Goal: Information Seeking & Learning: Learn about a topic

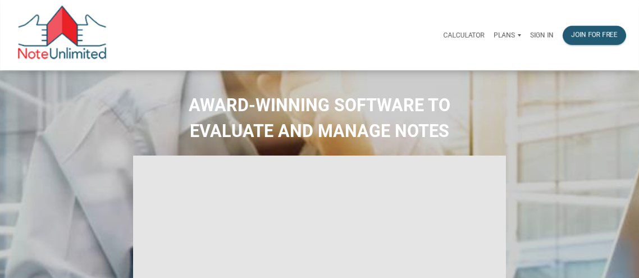
click at [540, 32] on p "Sign in" at bounding box center [542, 35] width 24 height 8
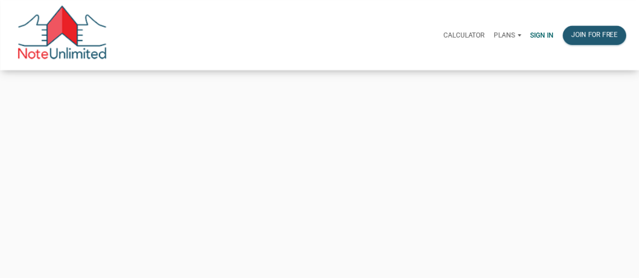
type input "luke@bringhomedenver.com"
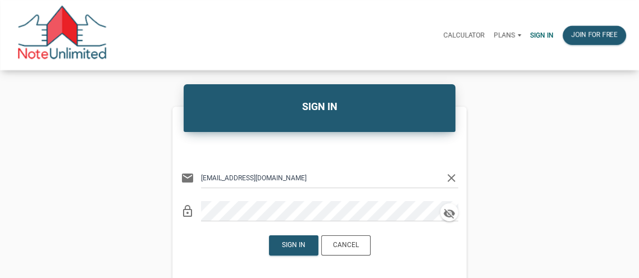
click at [318, 106] on h4 "SIGN IN" at bounding box center [319, 106] width 255 height 15
click at [289, 246] on div "Sign in" at bounding box center [294, 245] width 24 height 10
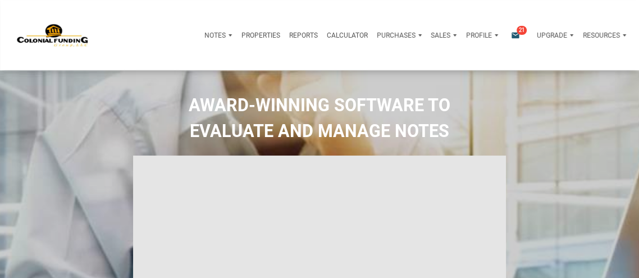
type input "Introduction to new features"
select select
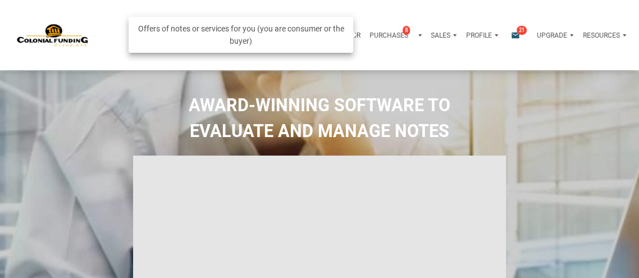
click at [380, 31] on p "Purchases" at bounding box center [389, 35] width 39 height 8
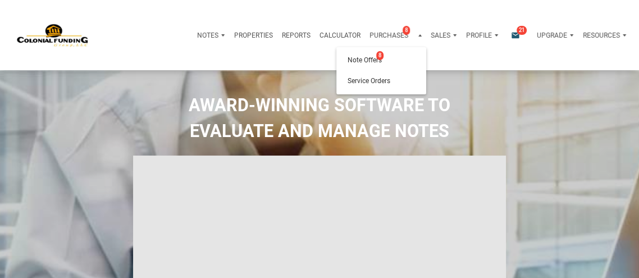
click at [437, 52] on div "Notes Dashboard Transactions Properties Reports Calculator Purchases 8 Note Off…" at bounding box center [323, 35] width 631 height 70
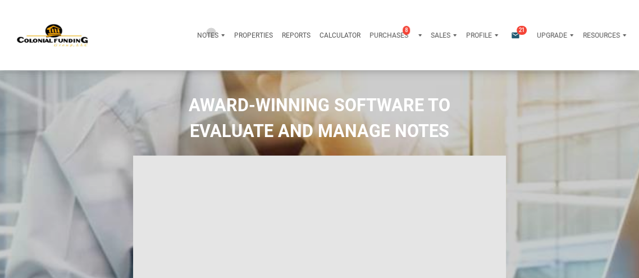
click at [208, 32] on p "Notes" at bounding box center [207, 35] width 21 height 8
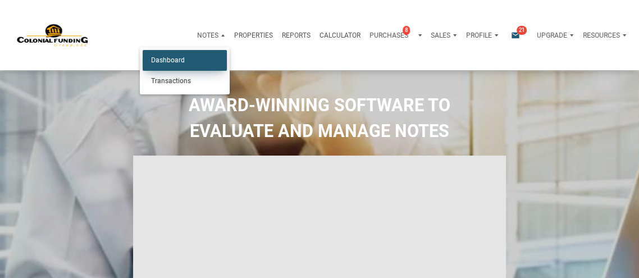
click at [171, 59] on link "Dashboard" at bounding box center [185, 60] width 84 height 21
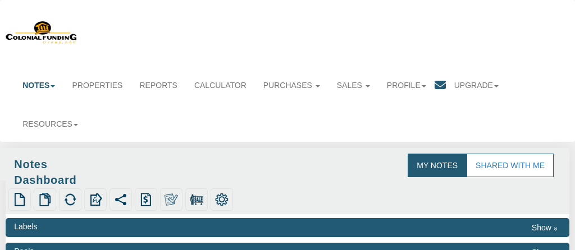
select select "316"
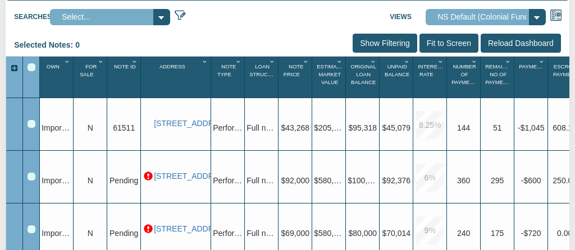
scroll to position [265, 0]
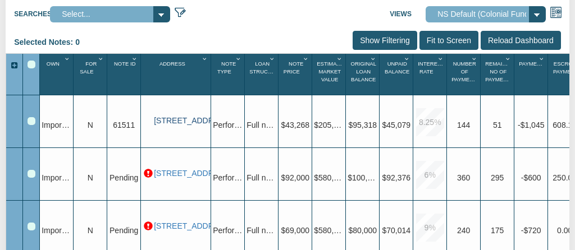
click at [171, 121] on link "[STREET_ADDRESS]" at bounding box center [181, 121] width 55 height 10
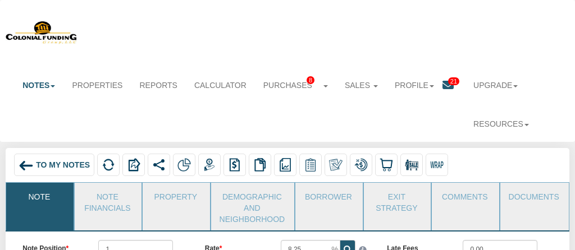
click at [95, 210] on link "Note Financials" at bounding box center [108, 201] width 66 height 37
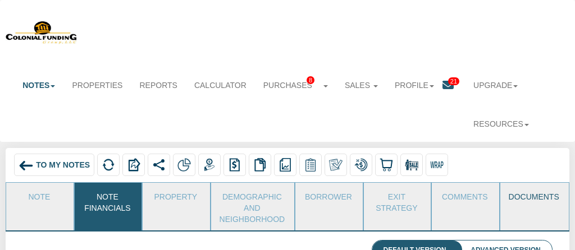
click at [529, 198] on link "Documents" at bounding box center [533, 197] width 67 height 28
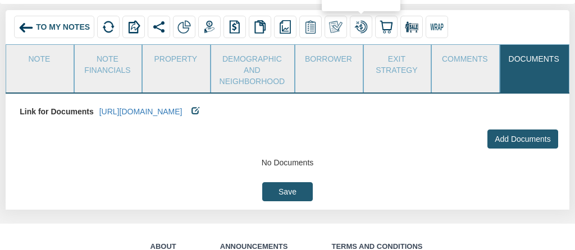
scroll to position [140, 0]
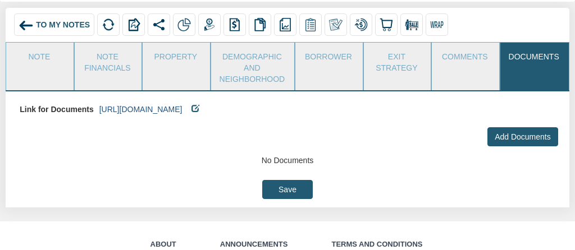
click at [183, 114] on link "[URL][DOMAIN_NAME]" at bounding box center [140, 109] width 83 height 9
click at [336, 55] on link "Borrower" at bounding box center [328, 57] width 66 height 28
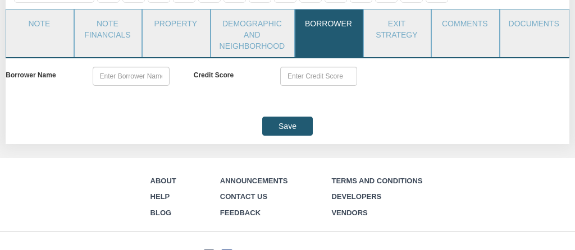
scroll to position [172, 0]
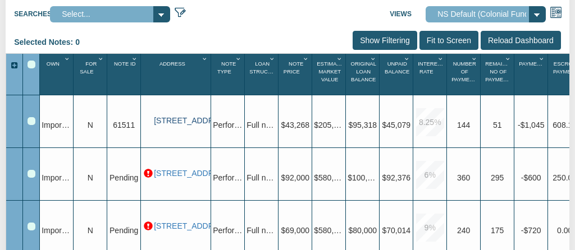
scroll to position [0, 113]
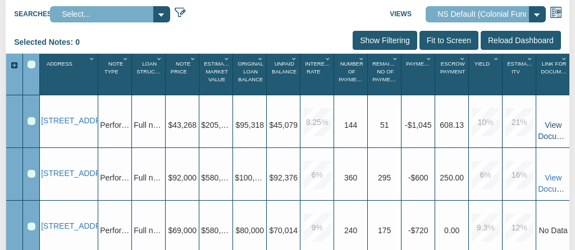
click at [548, 127] on link "View Documents" at bounding box center [558, 131] width 40 height 20
click at [53, 126] on link "[STREET_ADDRESS]" at bounding box center [68, 121] width 55 height 10
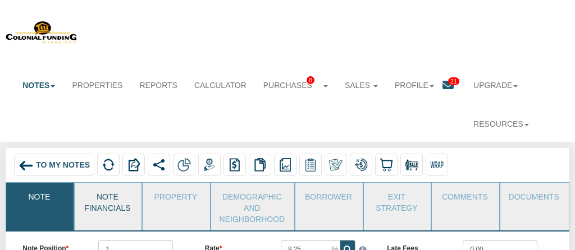
click at [110, 208] on link "Note Financials" at bounding box center [108, 201] width 66 height 37
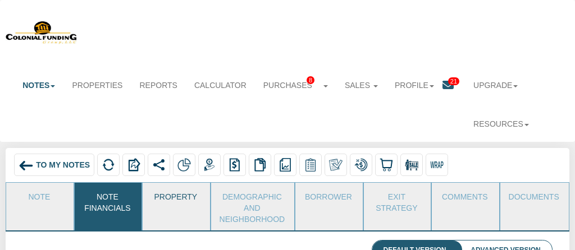
click at [177, 192] on link "Property" at bounding box center [176, 197] width 66 height 28
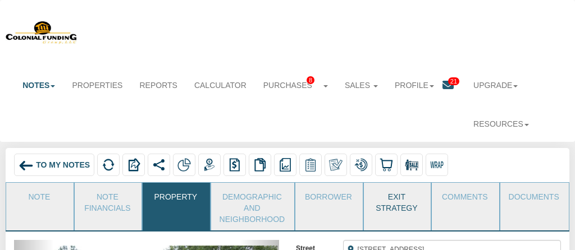
click at [389, 207] on link "Exit Strategy" at bounding box center [397, 201] width 66 height 37
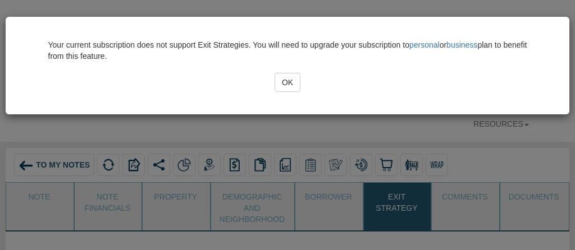
click at [284, 79] on input "OK" at bounding box center [288, 82] width 26 height 19
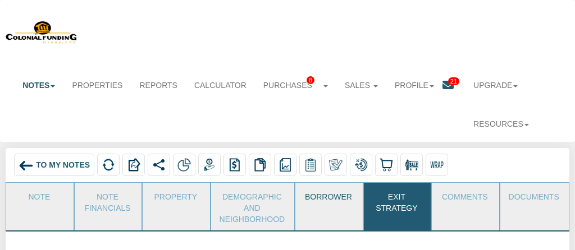
click at [329, 197] on link "Borrower" at bounding box center [328, 197] width 66 height 28
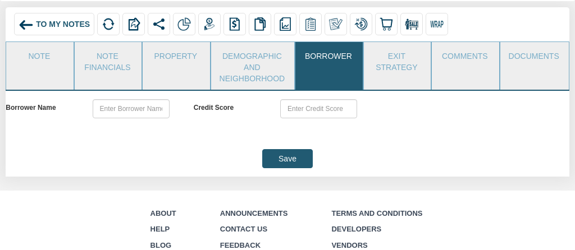
scroll to position [136, 0]
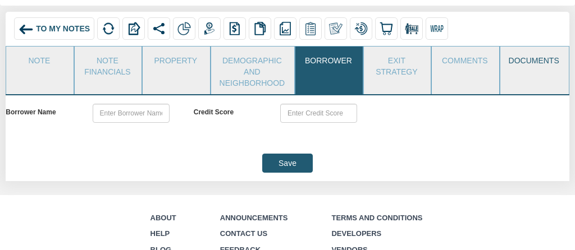
click at [527, 58] on link "Documents" at bounding box center [533, 61] width 67 height 28
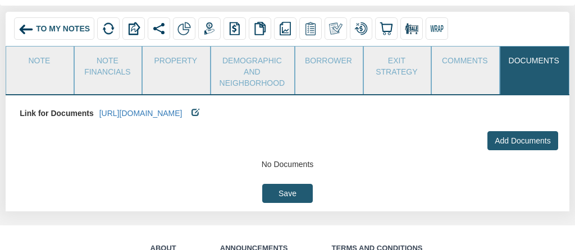
scroll to position [0, 0]
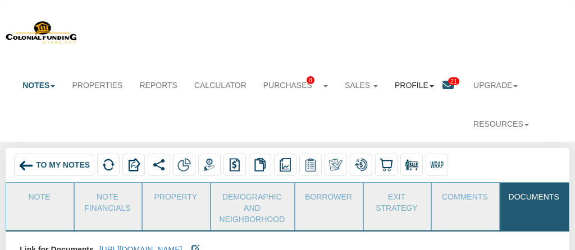
click at [394, 85] on link "Profile" at bounding box center [414, 85] width 56 height 25
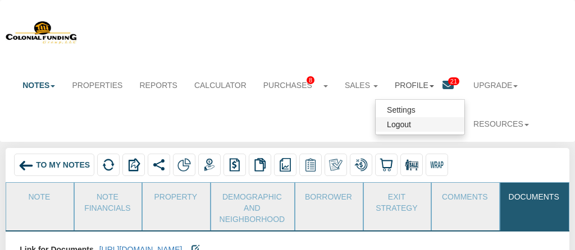
click at [392, 125] on link "Logout" at bounding box center [420, 124] width 89 height 15
